Goal: Task Accomplishment & Management: Manage account settings

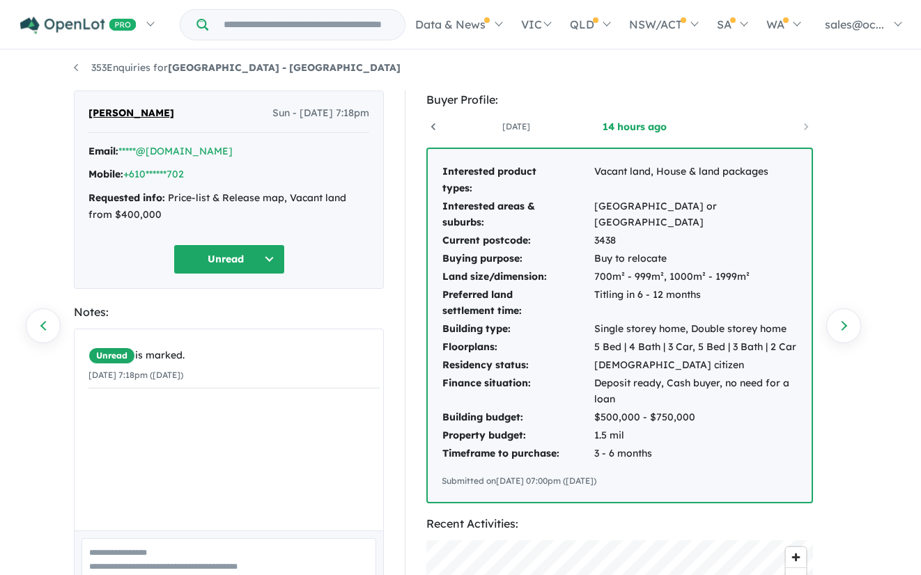
scroll to position [8, 0]
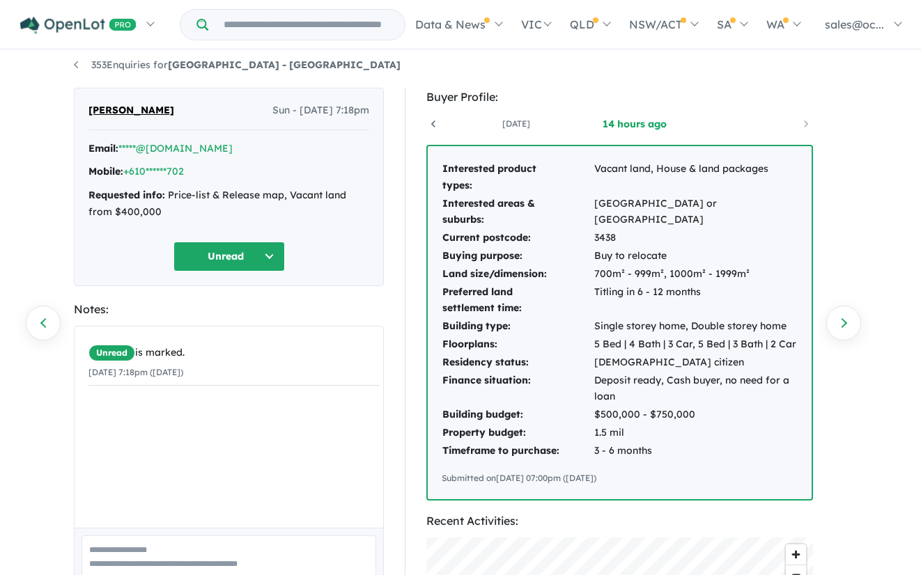
click at [238, 150] on div "Email: *****@[DOMAIN_NAME]" at bounding box center [228, 149] width 281 height 17
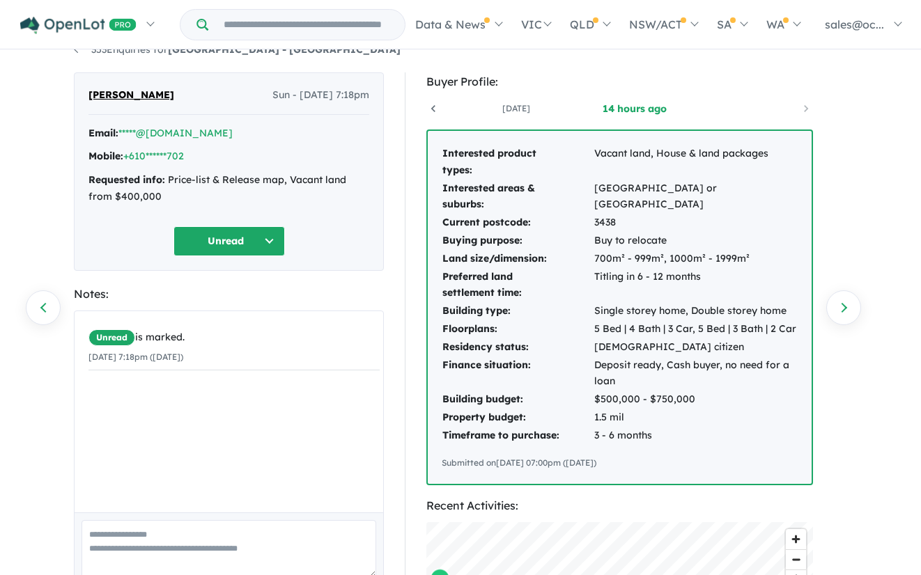
scroll to position [41, 0]
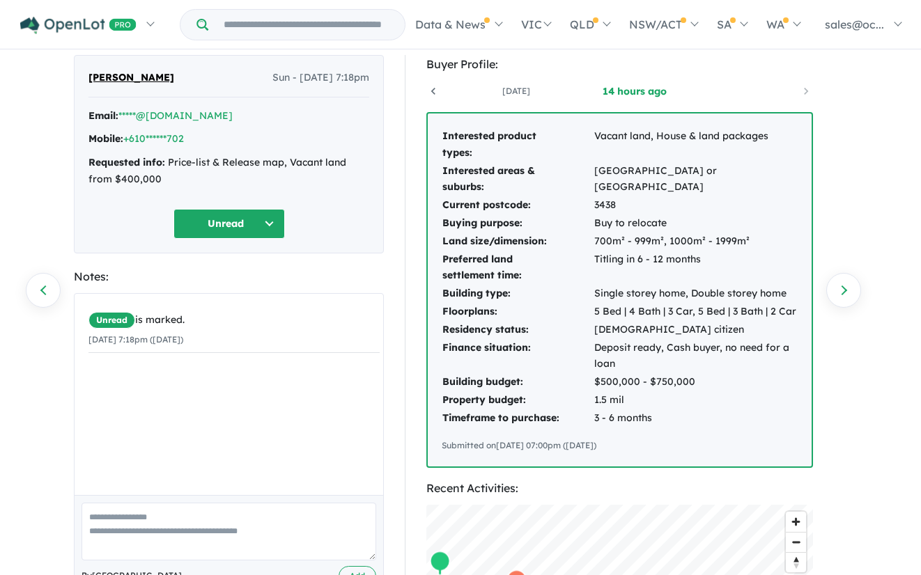
click at [256, 221] on button "Unread" at bounding box center [228, 224] width 111 height 30
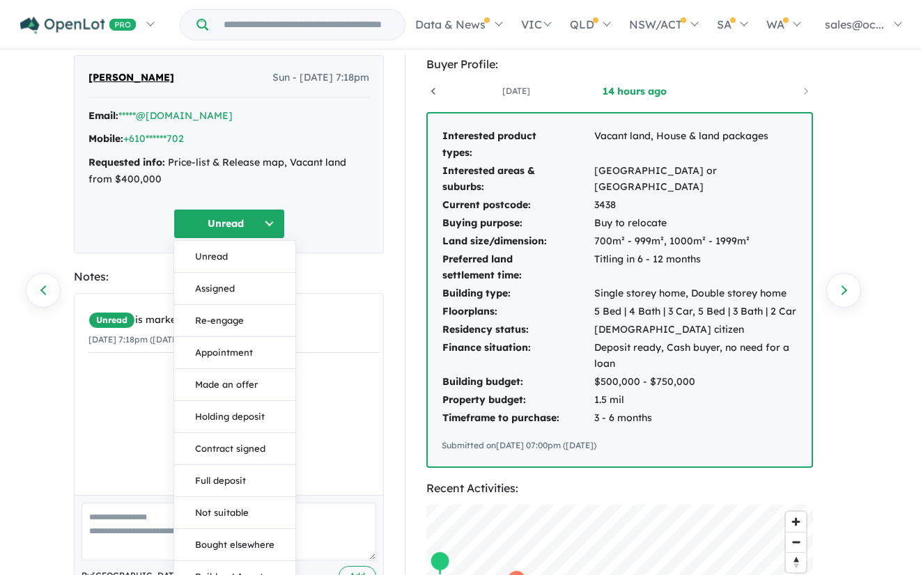
click at [256, 221] on button "Unread" at bounding box center [228, 224] width 111 height 30
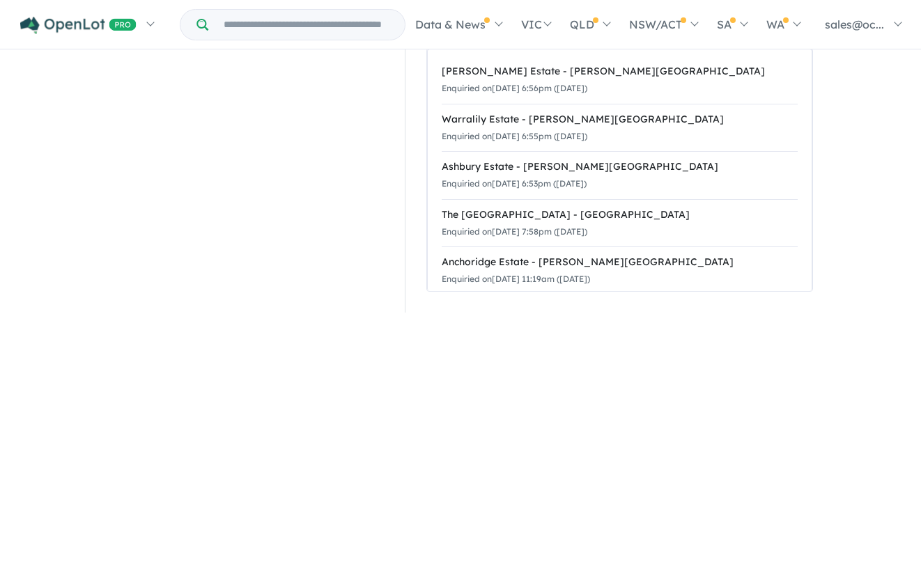
scroll to position [0, 0]
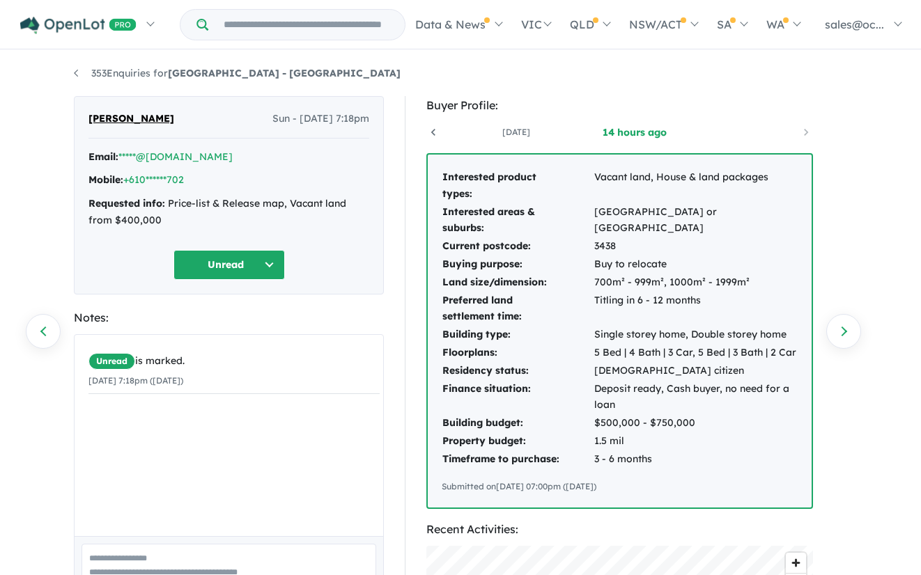
click at [156, 121] on span "[PERSON_NAME]" at bounding box center [131, 119] width 86 height 17
click at [123, 117] on span "[PERSON_NAME]" at bounding box center [131, 119] width 86 height 17
click at [336, 129] on div "[PERSON_NAME] Sun - [DATE] 7:18pm" at bounding box center [228, 125] width 281 height 28
click at [288, 165] on div "Email: *****@[DOMAIN_NAME] Mobile: +610******702 Requested info: Price-list & R…" at bounding box center [228, 192] width 281 height 87
click at [233, 114] on div "[PERSON_NAME] Sun - [DATE] 7:18pm" at bounding box center [228, 125] width 281 height 28
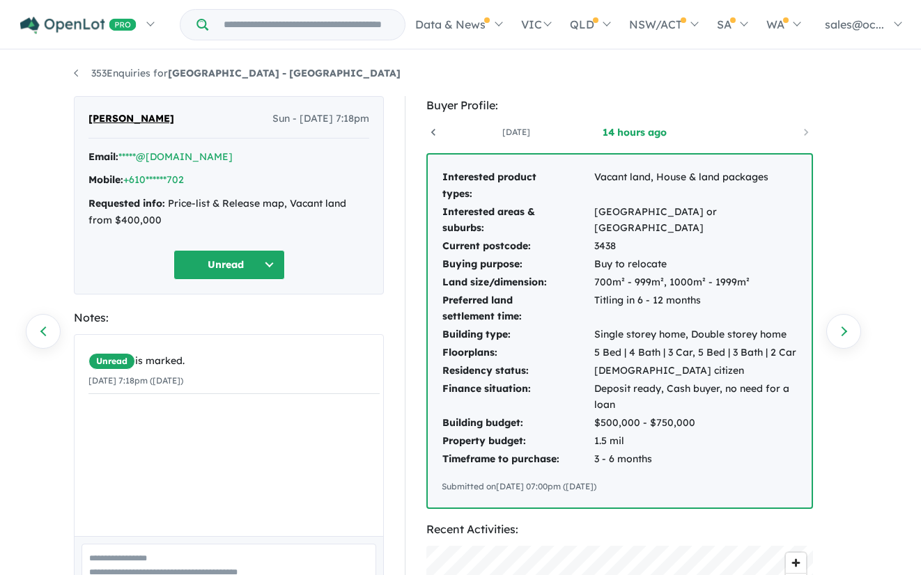
click at [121, 127] on div "[PERSON_NAME] Sun - [DATE] 7:18pm" at bounding box center [228, 125] width 281 height 28
click at [265, 255] on button "Unread" at bounding box center [228, 265] width 111 height 30
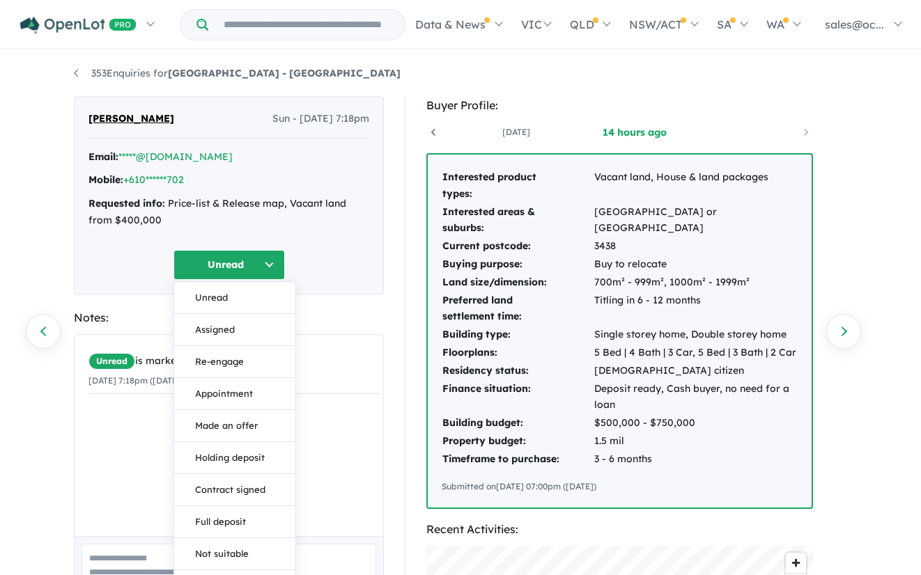
click at [265, 255] on button "Unread" at bounding box center [228, 265] width 111 height 30
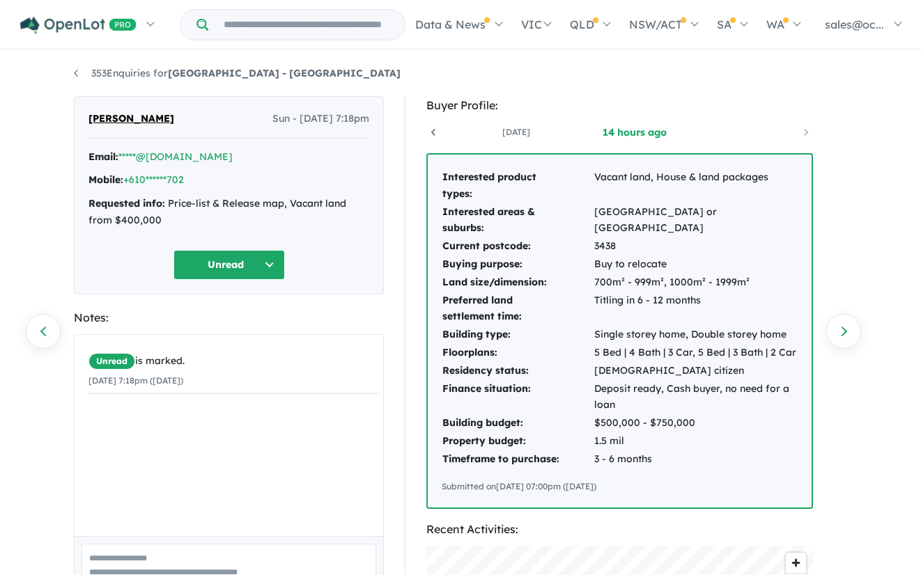
click at [265, 255] on button "Unread" at bounding box center [228, 265] width 111 height 30
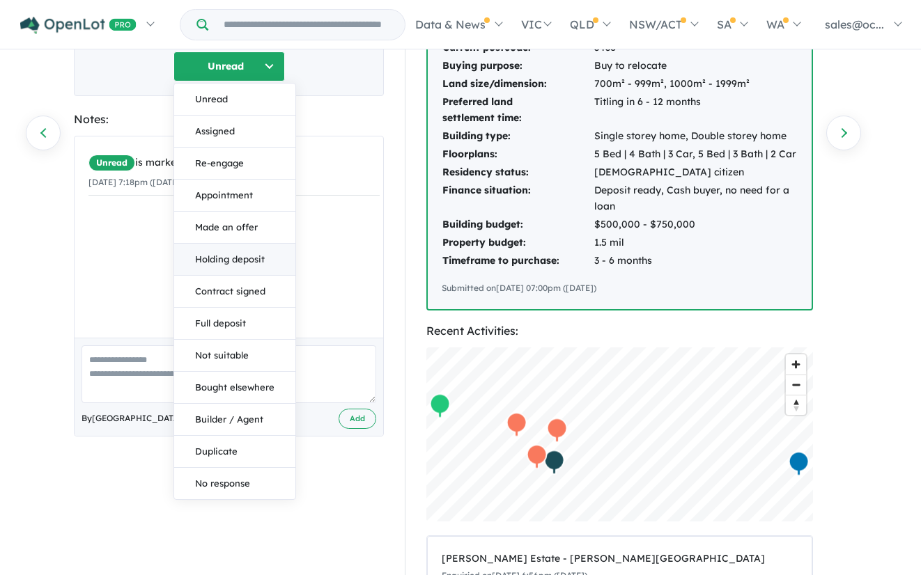
scroll to position [93, 0]
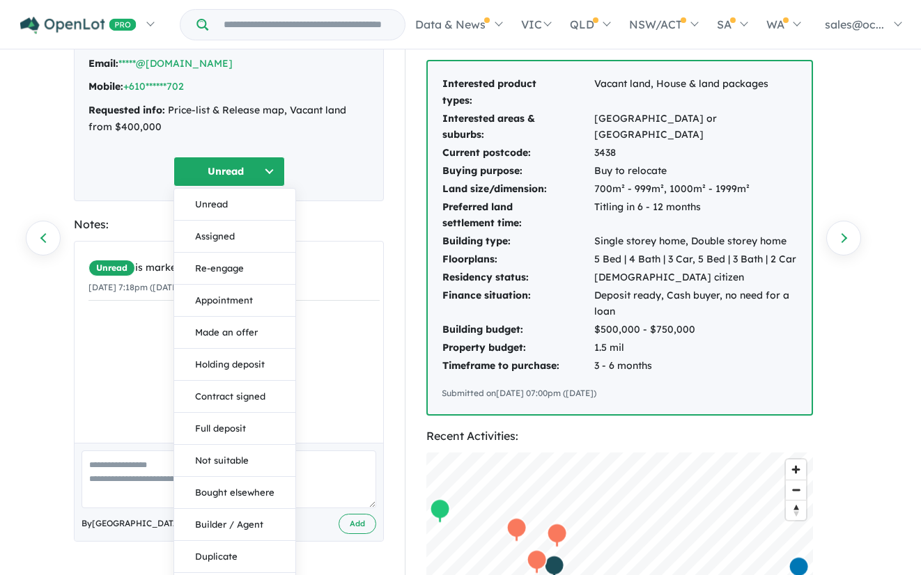
click at [254, 164] on button "Unread" at bounding box center [228, 172] width 111 height 30
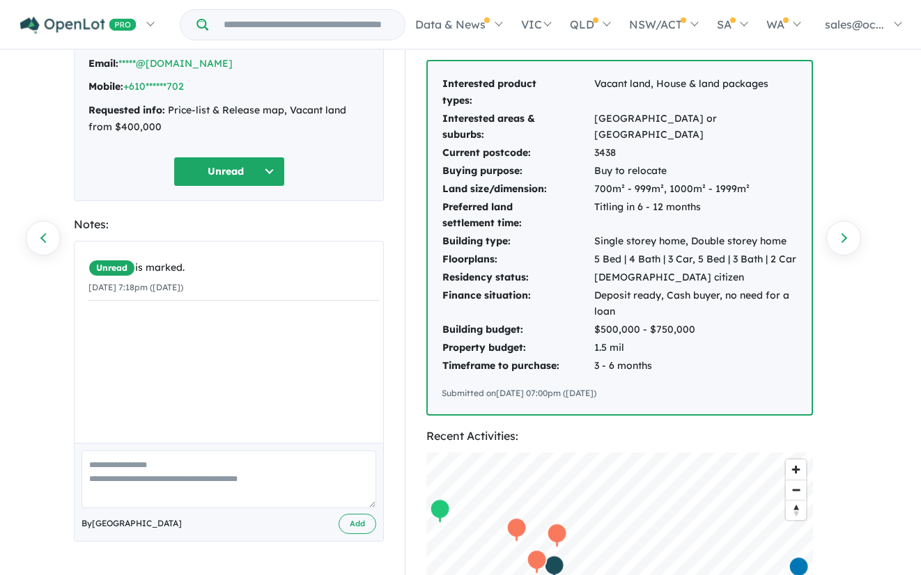
scroll to position [0, 0]
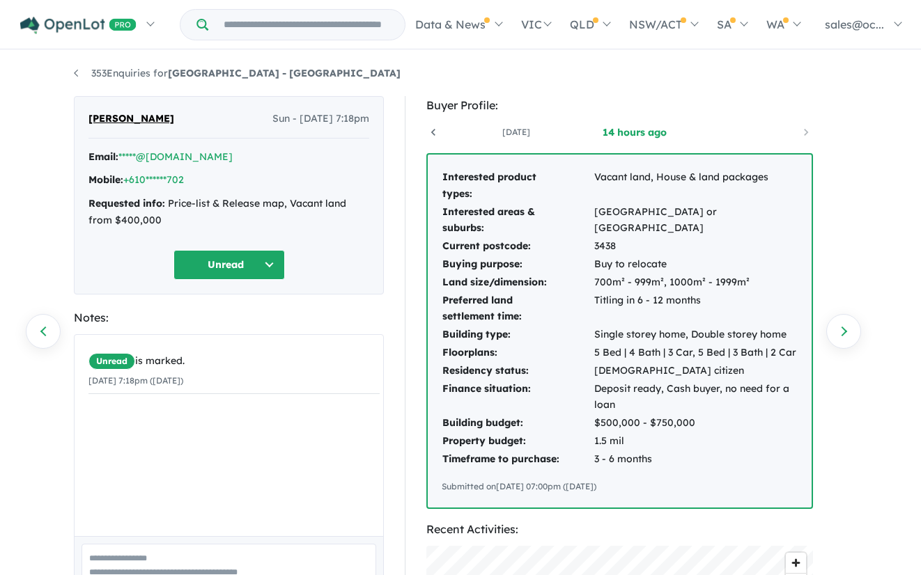
click at [252, 176] on div "Mobile: +610******702" at bounding box center [228, 180] width 281 height 17
click at [75, 70] on link "353 Enquiries for [GEOGRAPHIC_DATA] - [GEOGRAPHIC_DATA]" at bounding box center [237, 73] width 327 height 13
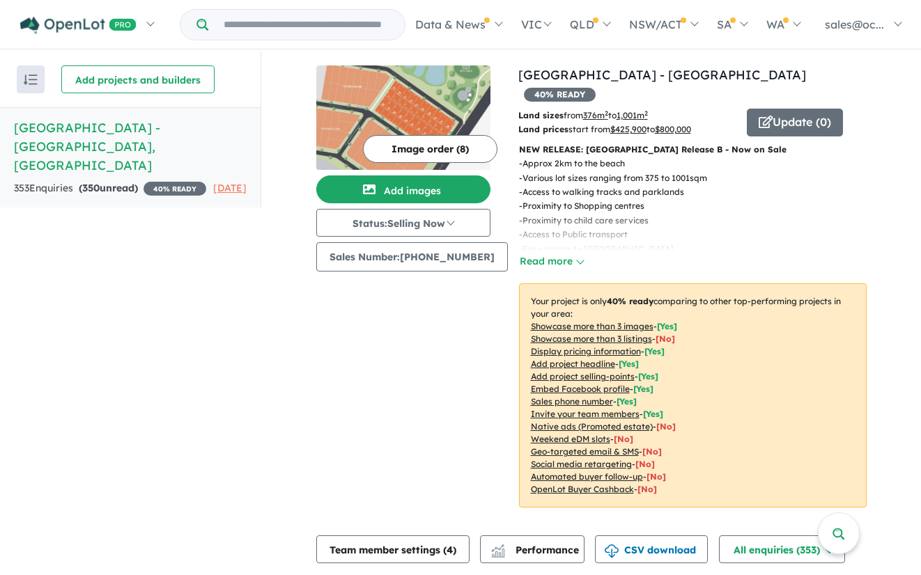
click at [127, 180] on div "353 Enquir ies ( 350 unread) 40 % READY" at bounding box center [110, 188] width 192 height 17
click at [141, 125] on h5 "[GEOGRAPHIC_DATA] - [GEOGRAPHIC_DATA] , [GEOGRAPHIC_DATA]" at bounding box center [130, 146] width 233 height 56
click at [72, 125] on h5 "[GEOGRAPHIC_DATA] - [GEOGRAPHIC_DATA] , [GEOGRAPHIC_DATA]" at bounding box center [130, 146] width 233 height 56
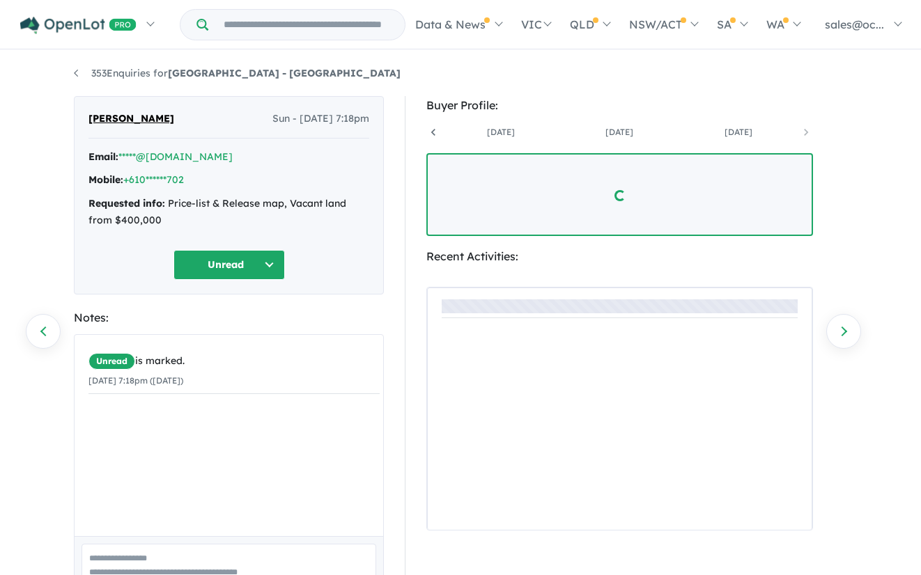
scroll to position [0, 222]
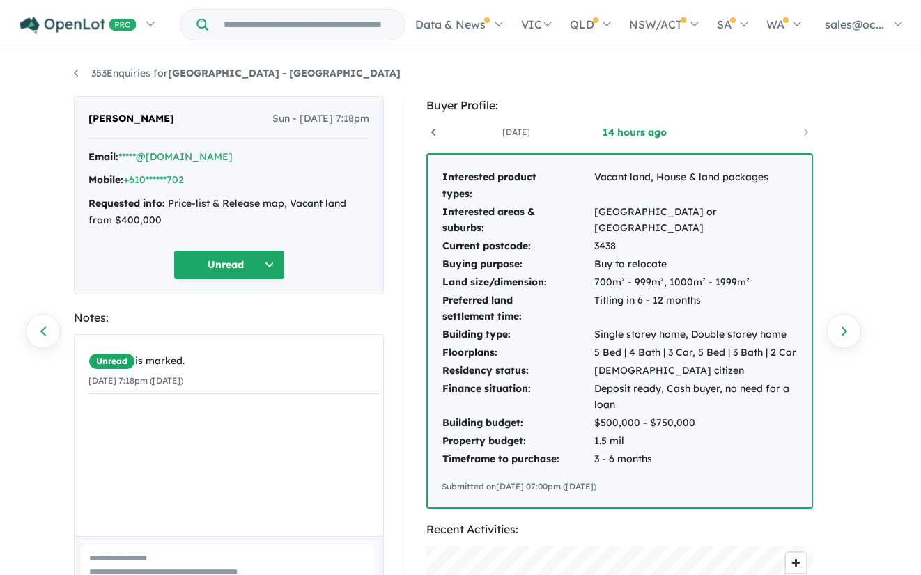
click at [245, 265] on button "Unread" at bounding box center [228, 265] width 111 height 30
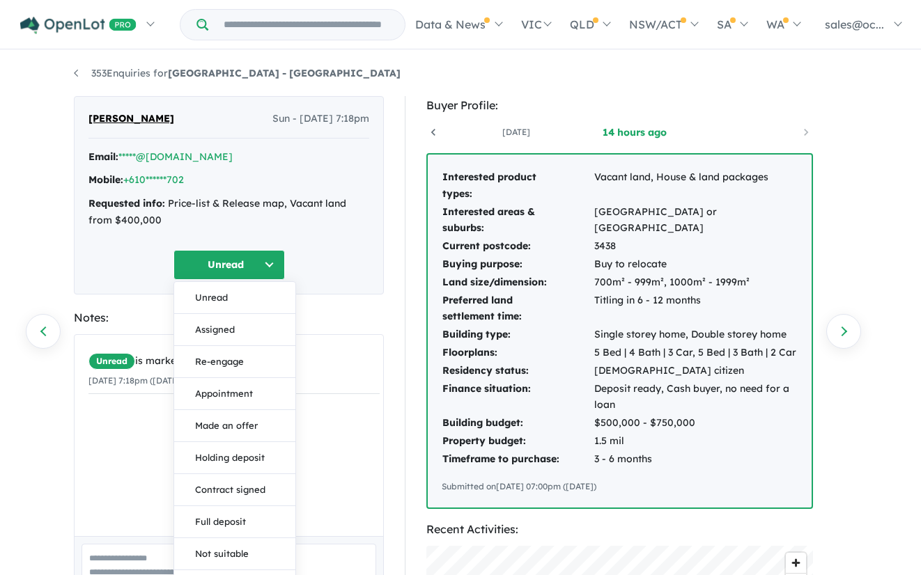
click at [245, 265] on button "Unread" at bounding box center [228, 265] width 111 height 30
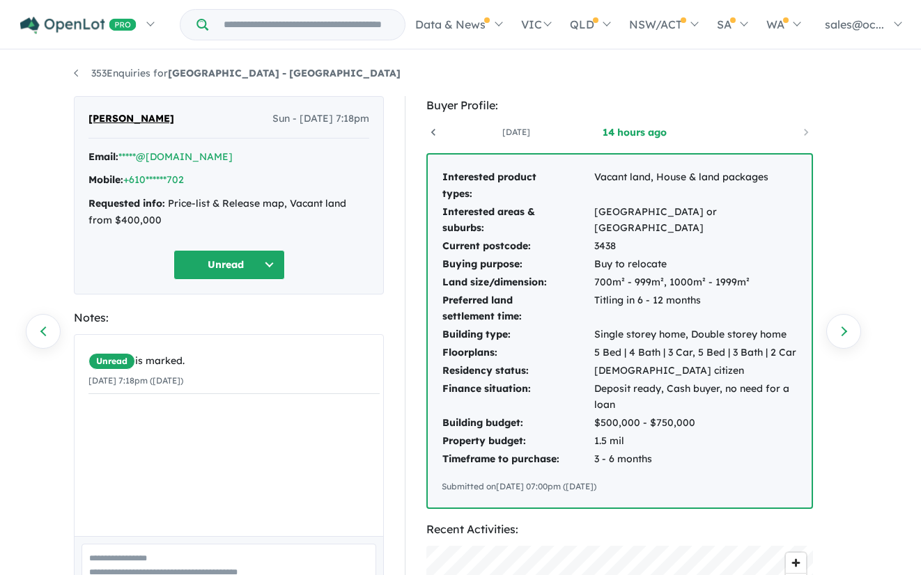
click at [266, 257] on button "Unread" at bounding box center [228, 265] width 111 height 30
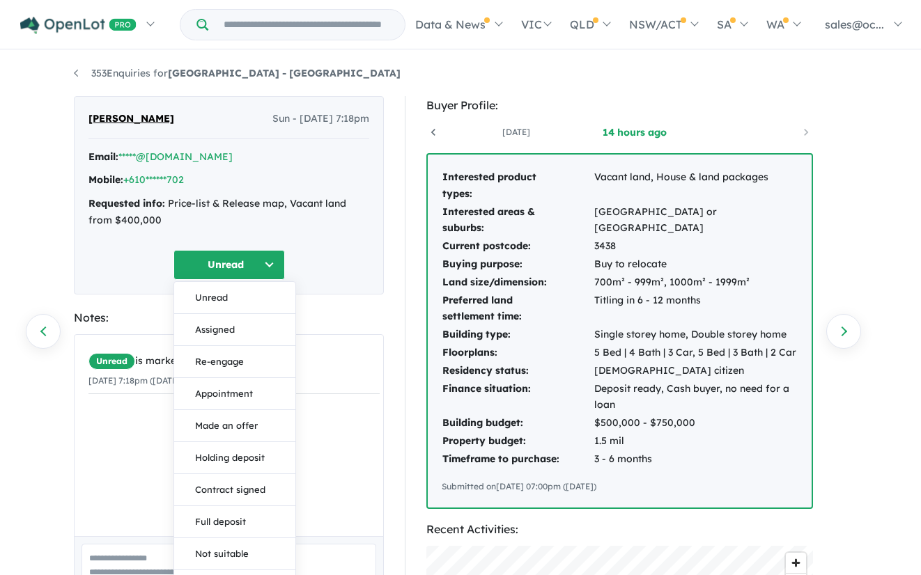
click at [266, 257] on button "Unread" at bounding box center [228, 265] width 111 height 30
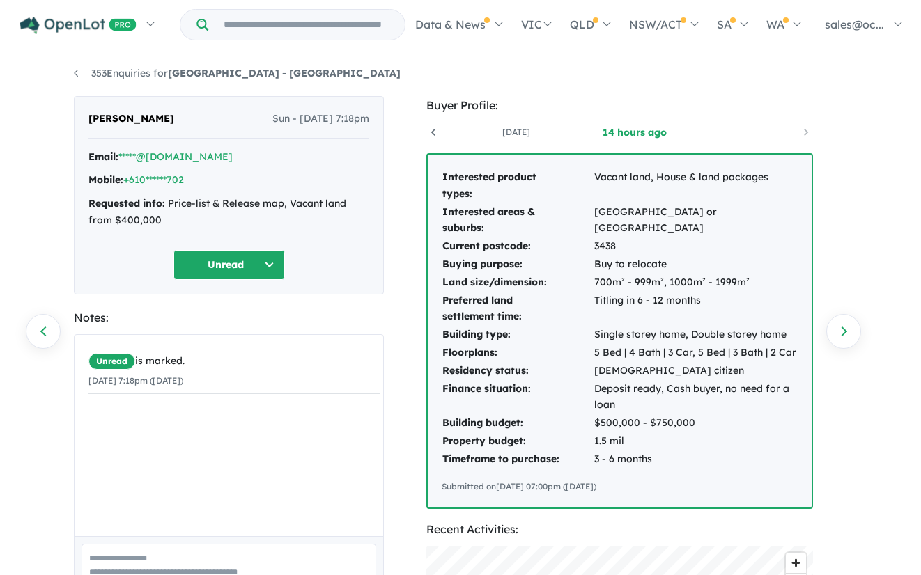
click at [266, 257] on button "Unread" at bounding box center [228, 265] width 111 height 30
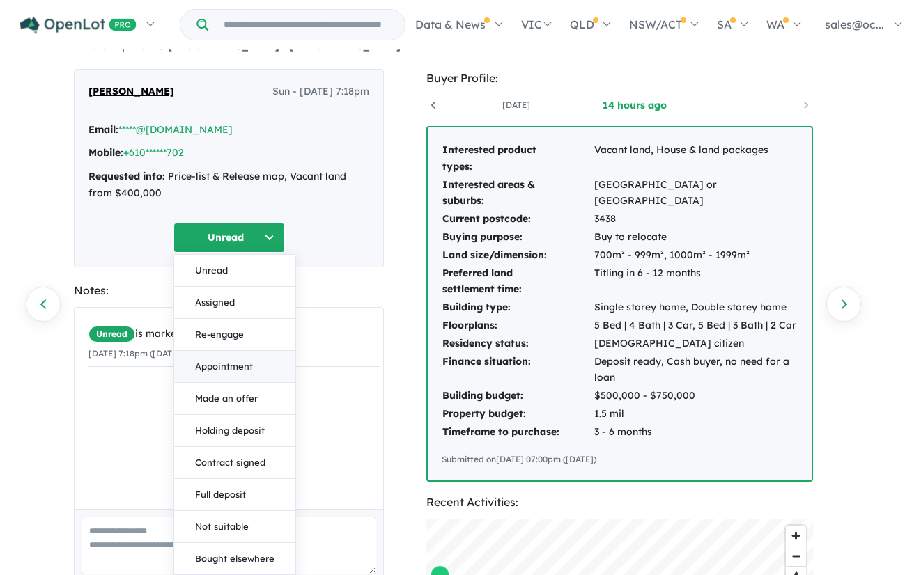
scroll to position [79, 0]
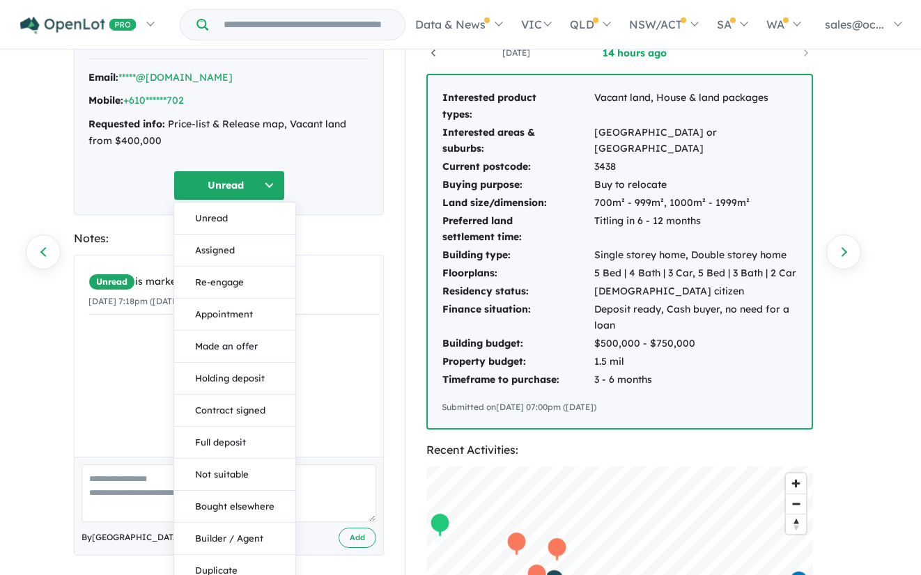
click at [263, 182] on button "Unread" at bounding box center [228, 186] width 111 height 30
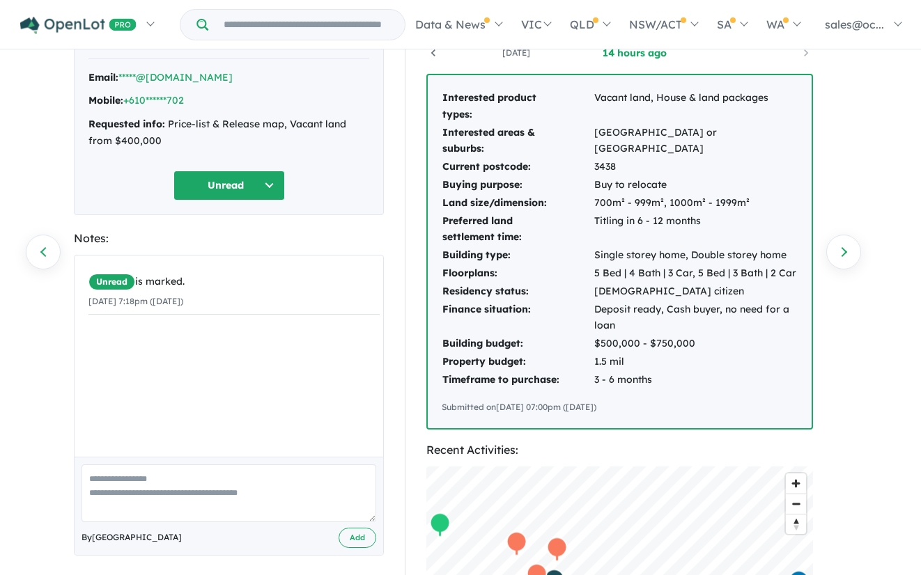
scroll to position [0, 0]
